Goal: Task Accomplishment & Management: Complete application form

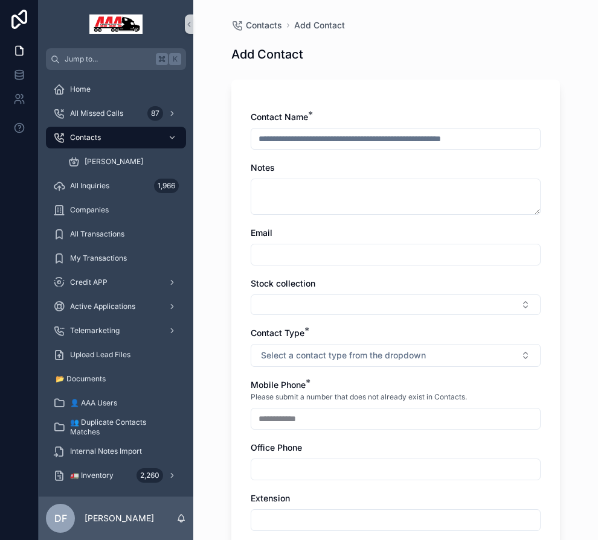
click at [304, 144] on input "scrollable content" at bounding box center [395, 138] width 289 height 17
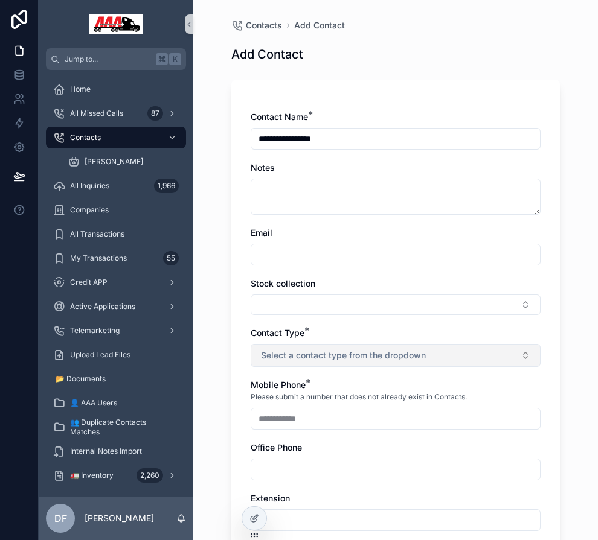
type input "**********"
click at [327, 354] on span "Select a contact type from the dropdown" at bounding box center [343, 356] width 165 height 12
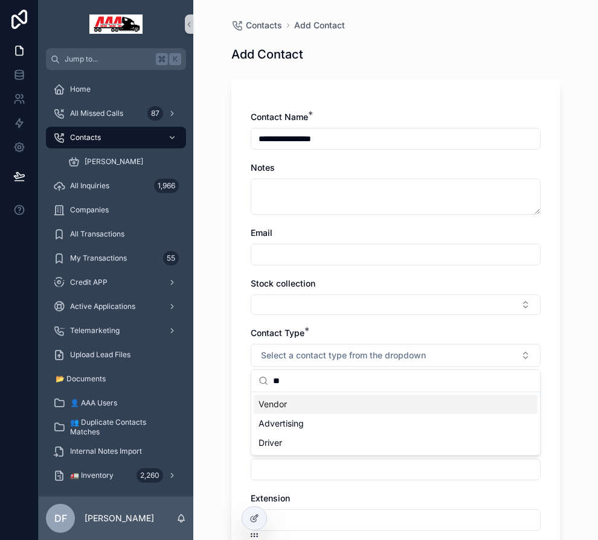
type input "**"
click at [306, 401] on div "Vendor" at bounding box center [396, 404] width 284 height 19
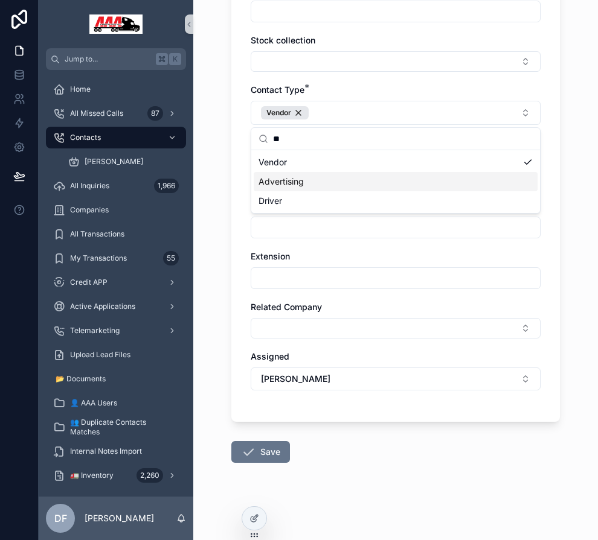
scroll to position [243, 0]
click at [269, 449] on button "Save" at bounding box center [260, 452] width 59 height 22
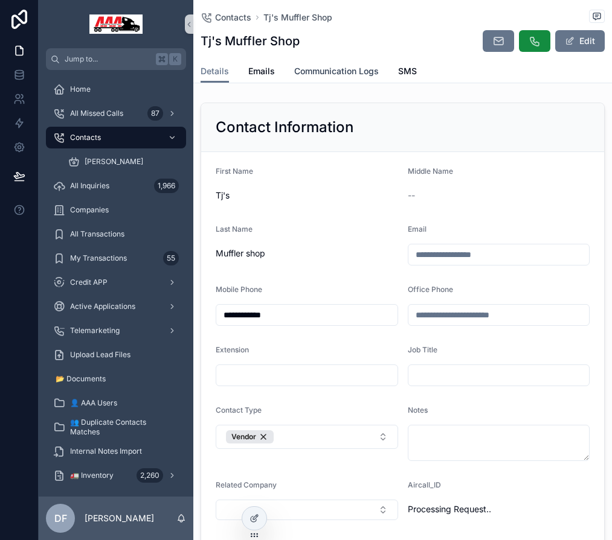
click at [317, 69] on span "Communication Logs" at bounding box center [336, 71] width 85 height 12
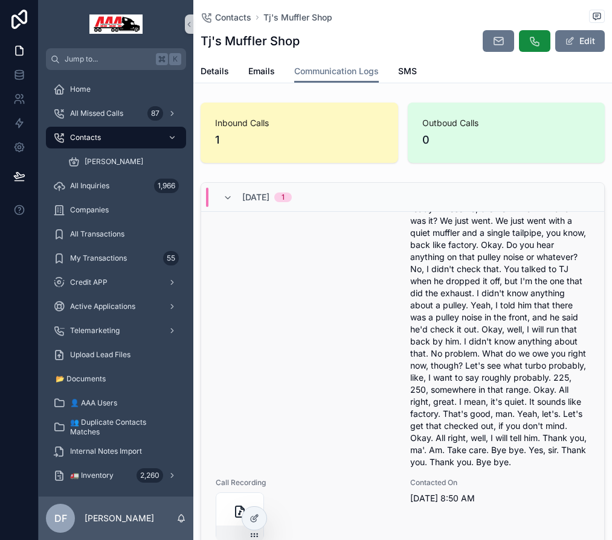
scroll to position [138, 0]
click at [235, 502] on div "scrollable content" at bounding box center [240, 517] width 48 height 48
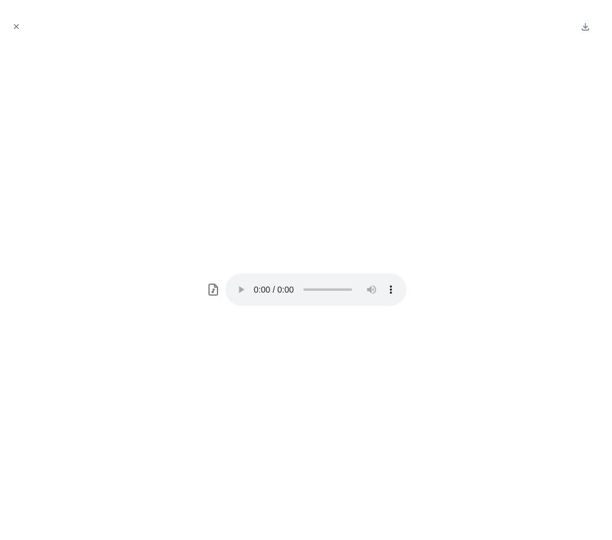
click at [251, 292] on audio "Your browser does not support the audio element." at bounding box center [315, 290] width 181 height 33
